Goal: Information Seeking & Learning: Understand process/instructions

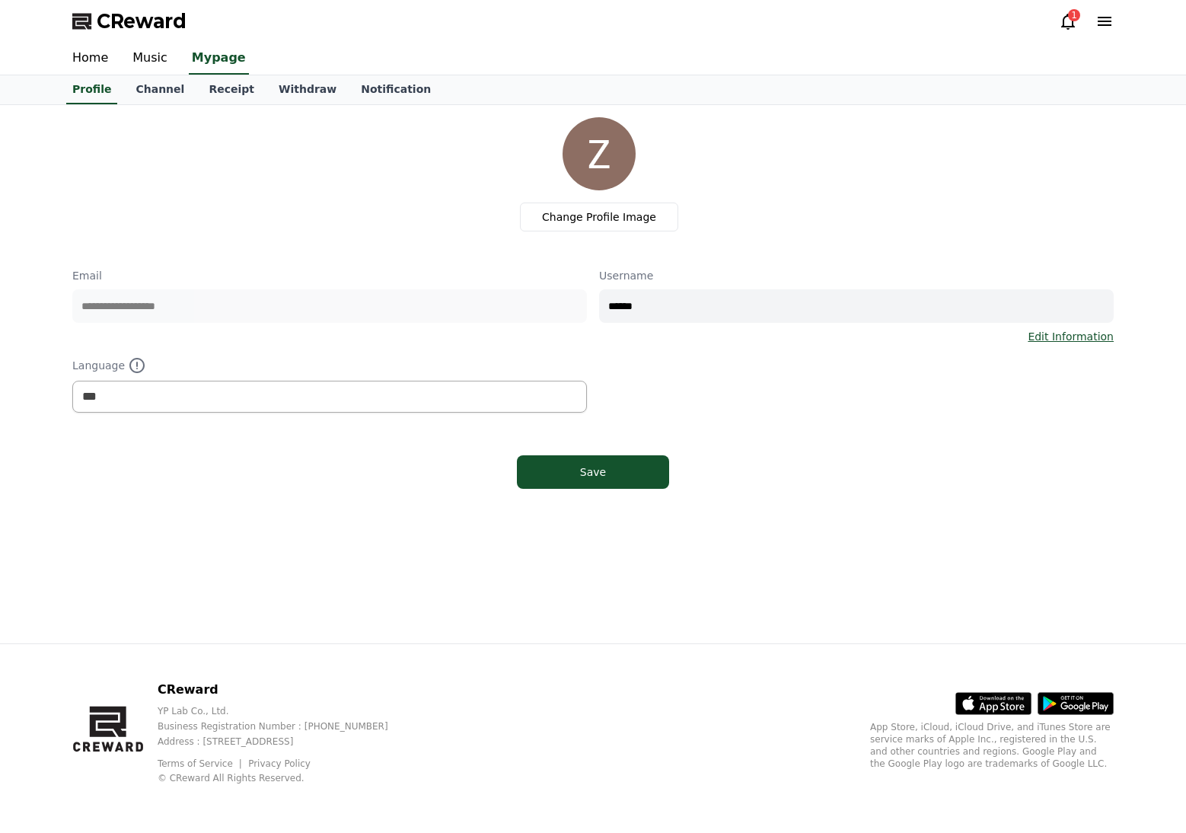
select select "**********"
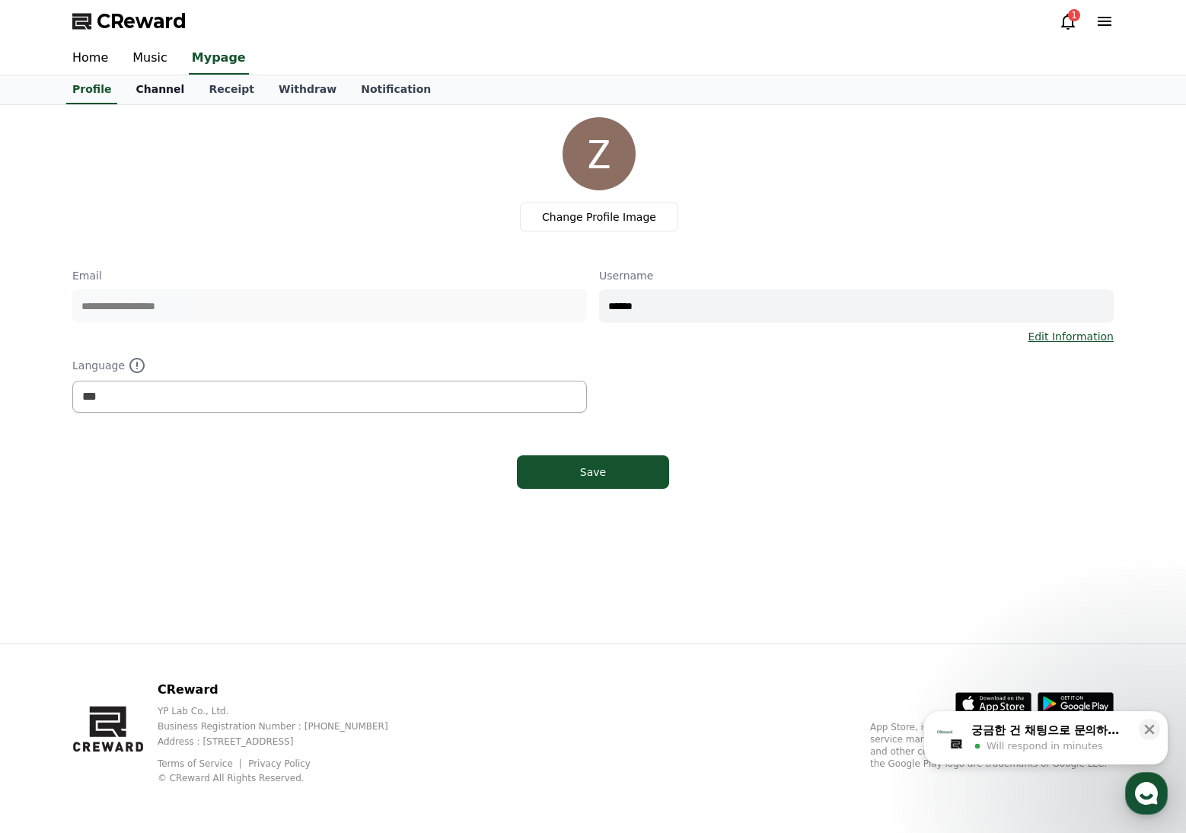
click at [151, 91] on link "Channel" at bounding box center [159, 89] width 73 height 29
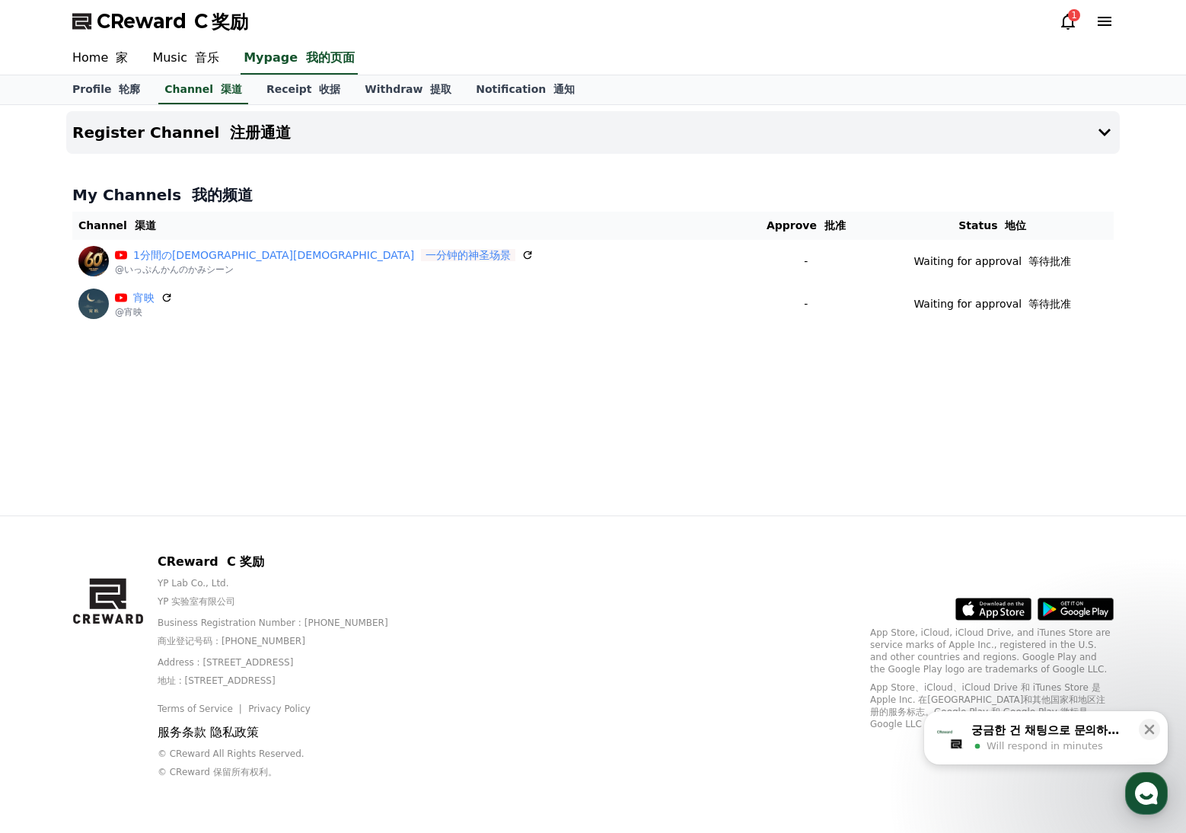
click at [1068, 14] on div "1" at bounding box center [1074, 15] width 12 height 12
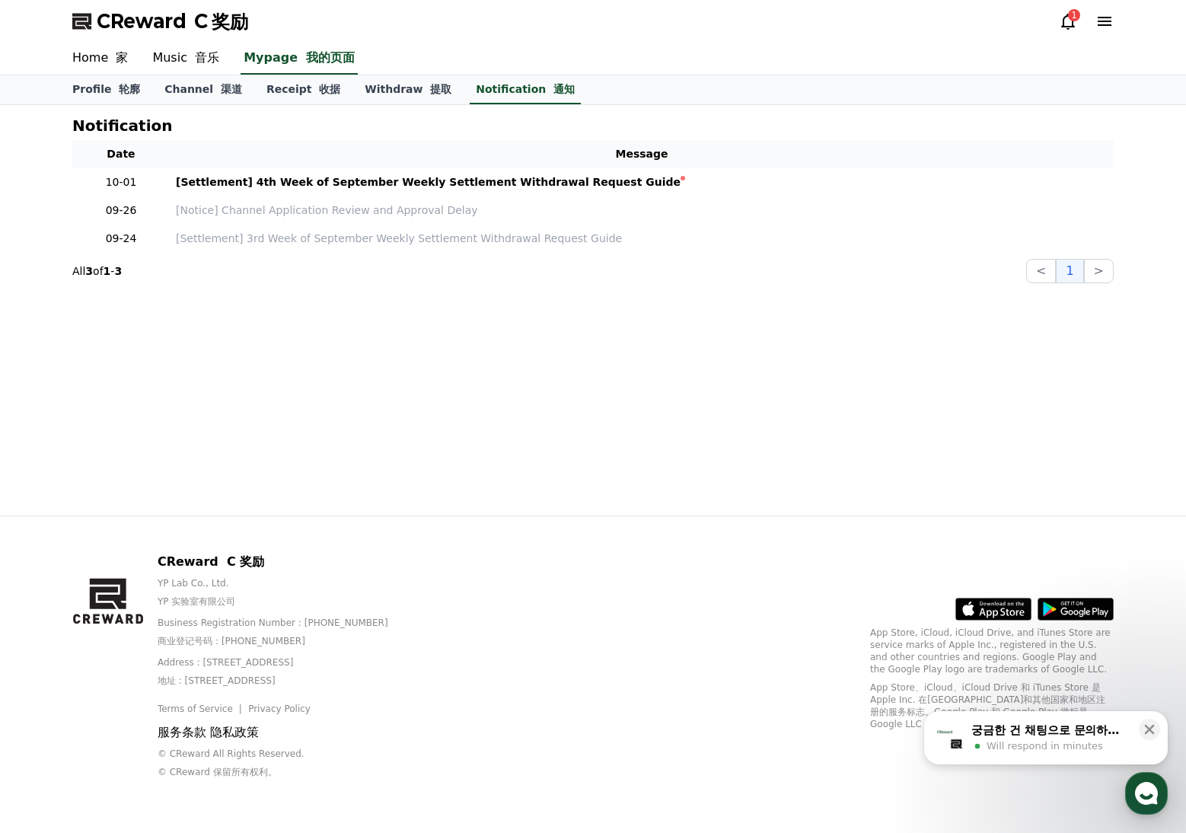
click at [1071, 21] on icon at bounding box center [1068, 21] width 18 height 18
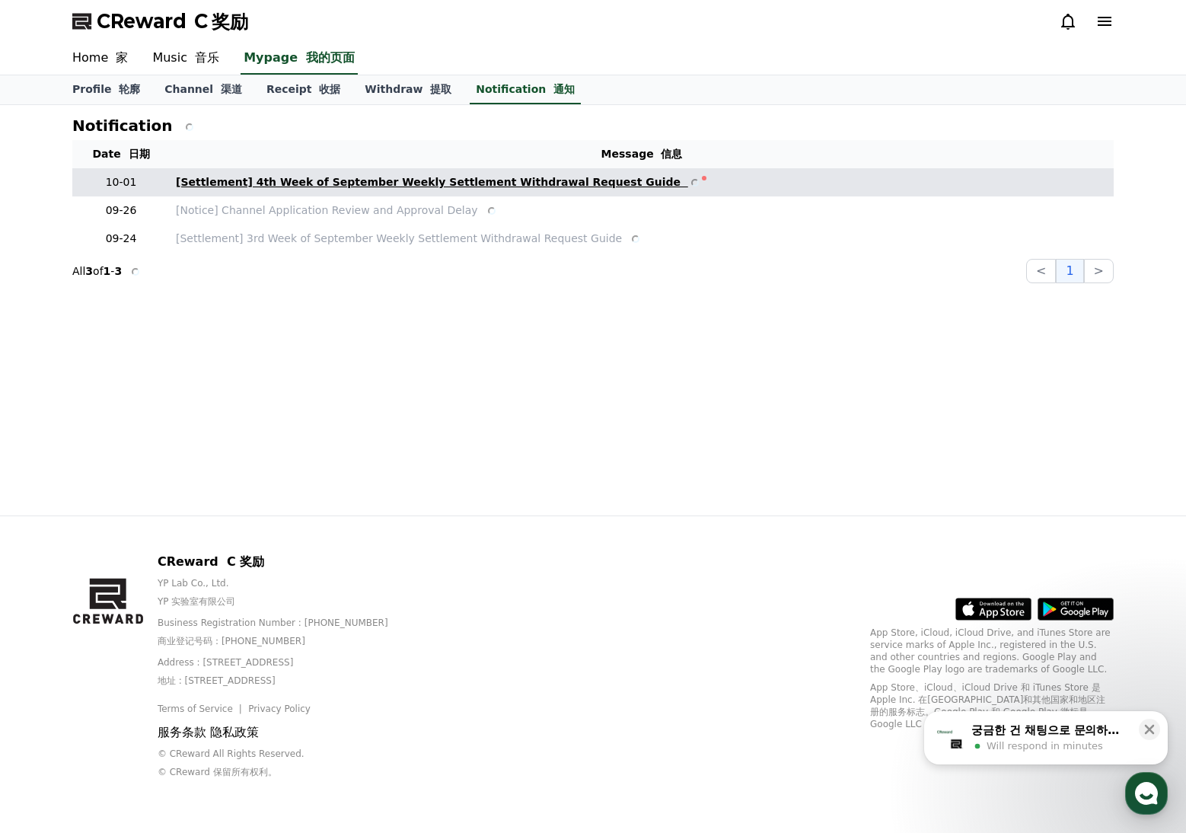
click at [495, 179] on div "[Settlement] 4th Week of September Weekly Settlement Withdrawal Request Guide" at bounding box center [439, 182] width 526 height 16
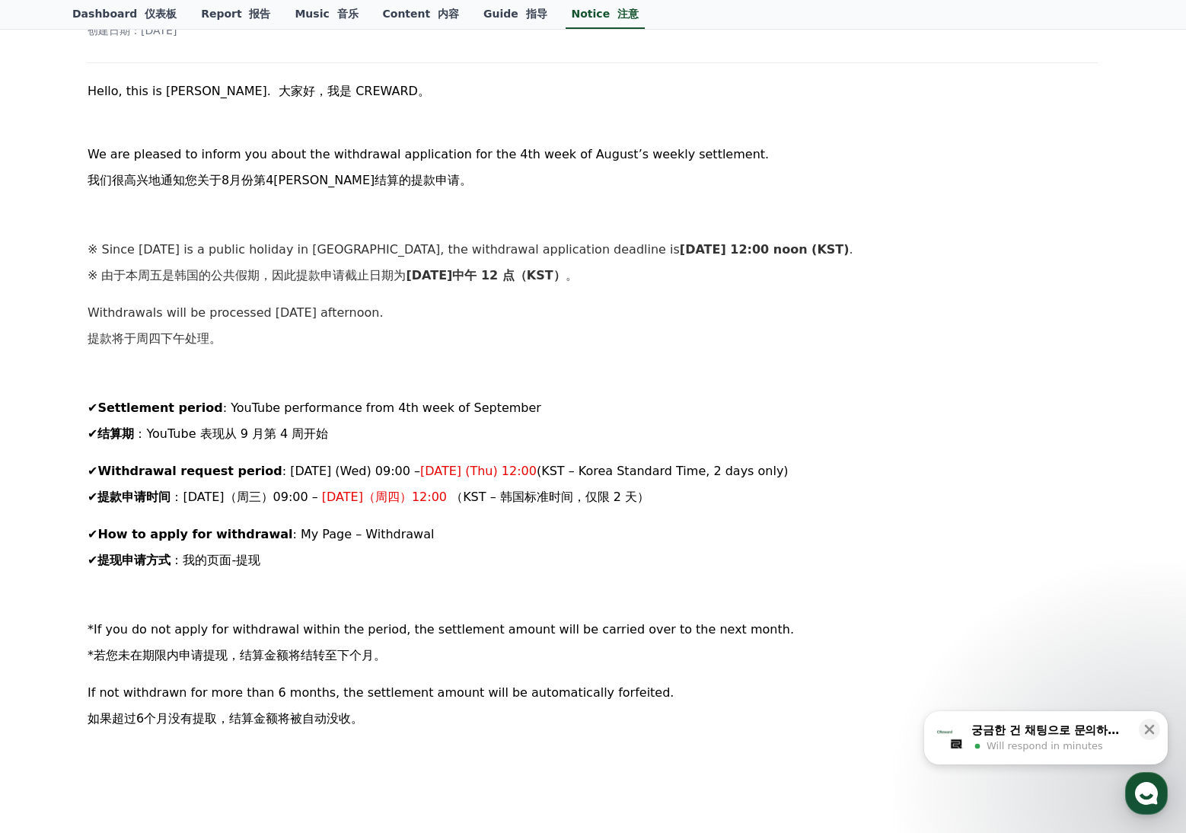
scroll to position [289, 0]
